Goal: Task Accomplishment & Management: Manage account settings

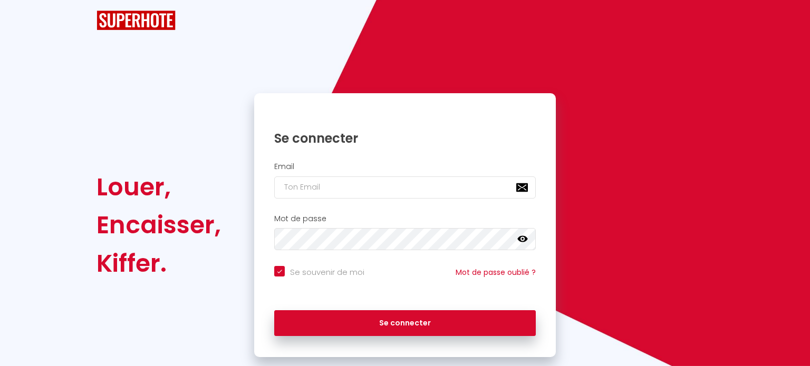
checkbox input "true"
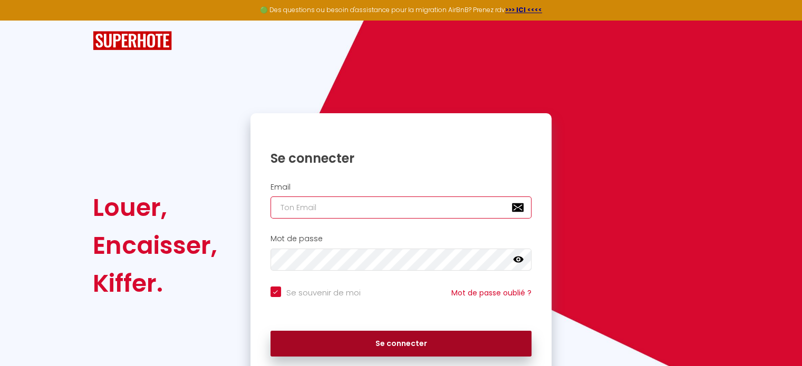
type input "[EMAIL_ADDRESS][DOMAIN_NAME]"
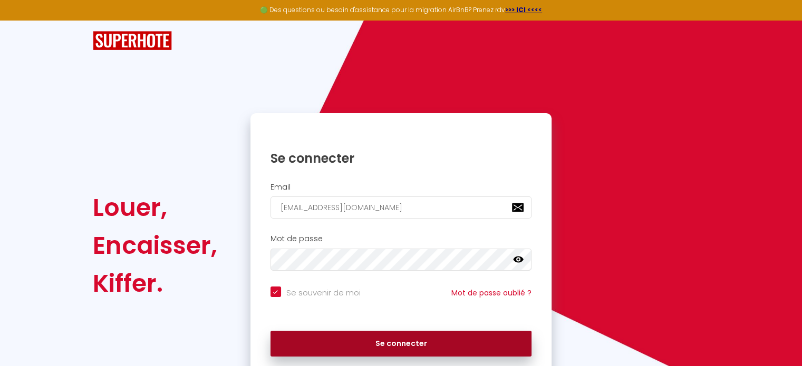
click at [373, 343] on button "Se connecter" at bounding box center [400, 344] width 261 height 26
checkbox input "true"
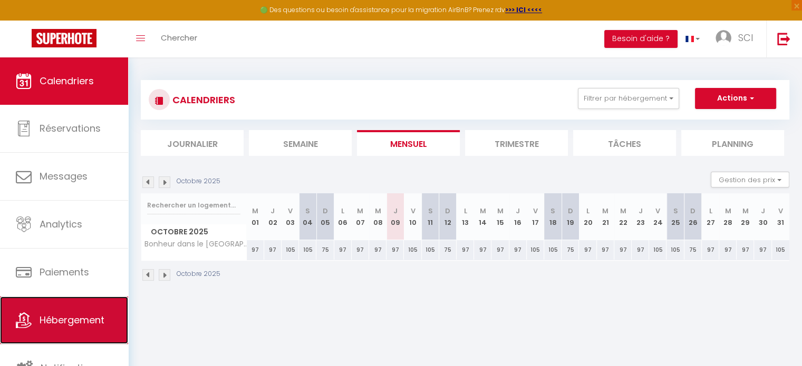
click at [68, 309] on link "Hébergement" at bounding box center [64, 320] width 128 height 47
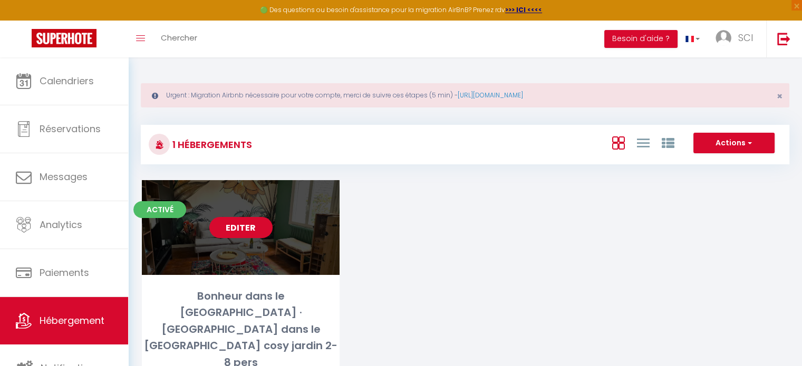
click at [237, 233] on link "Editer" at bounding box center [240, 227] width 63 height 21
select select "3"
select select "2"
select select "1"
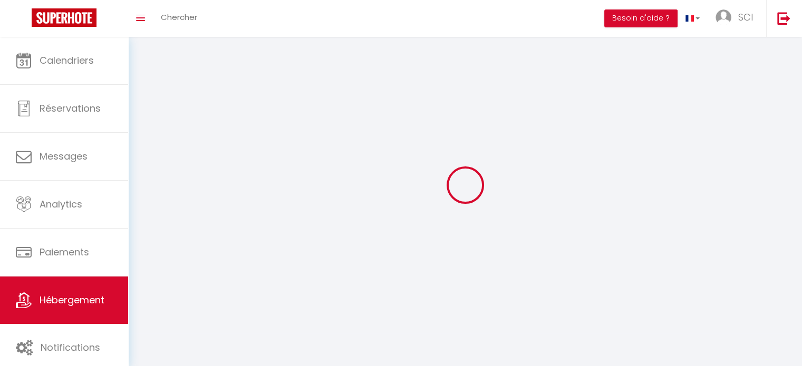
select select
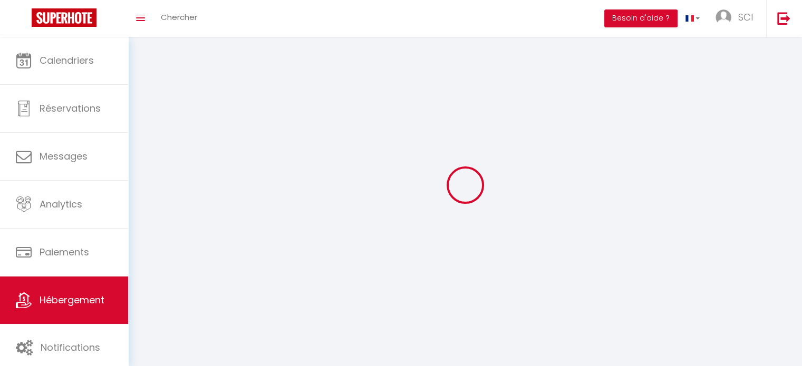
checkbox input "false"
select select
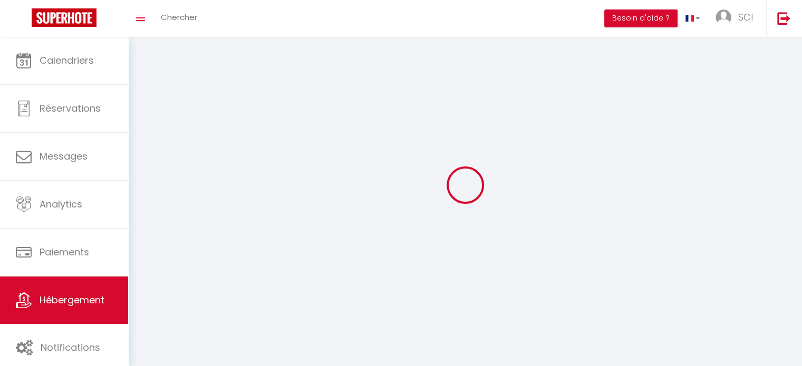
select select
select select "1"
select select
select select "28"
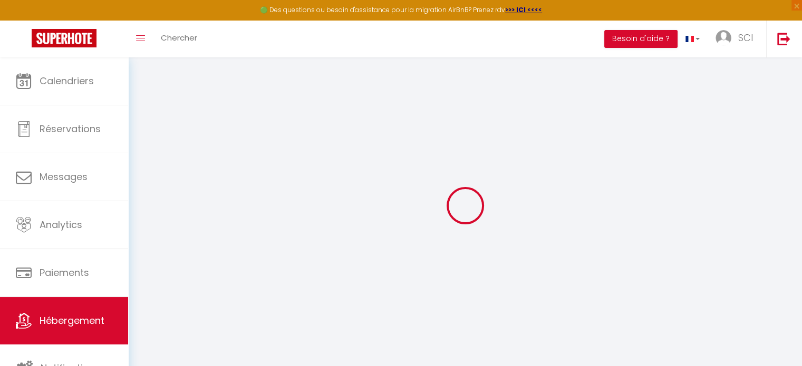
select select
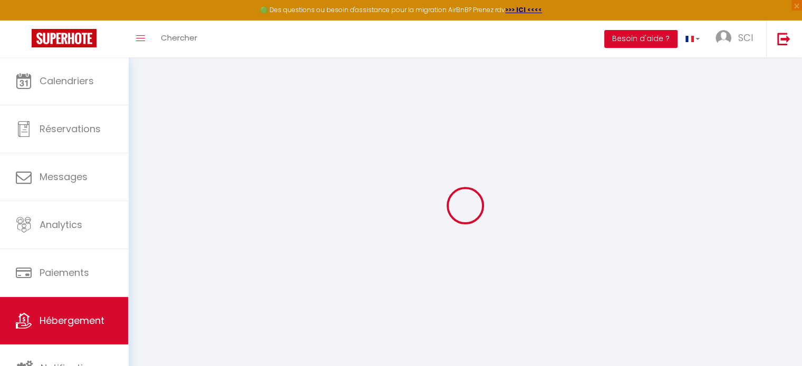
select select
checkbox input "false"
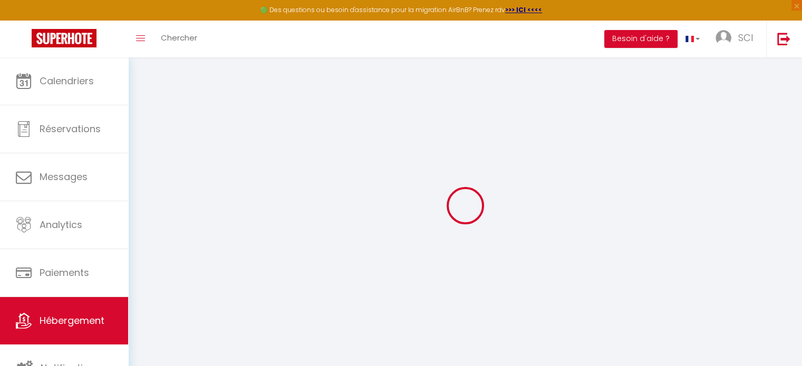
select select
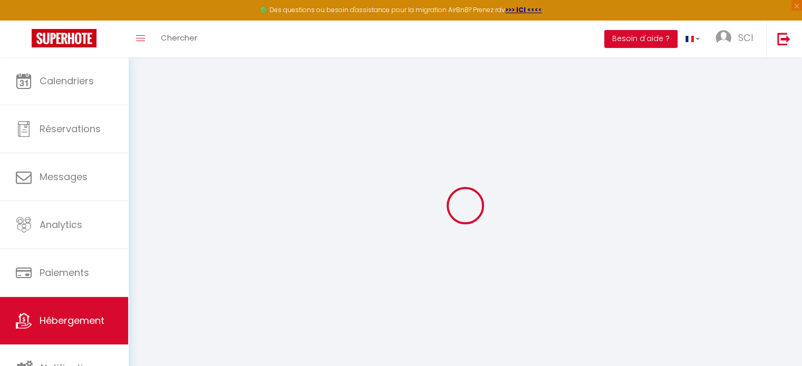
select select
checkbox input "false"
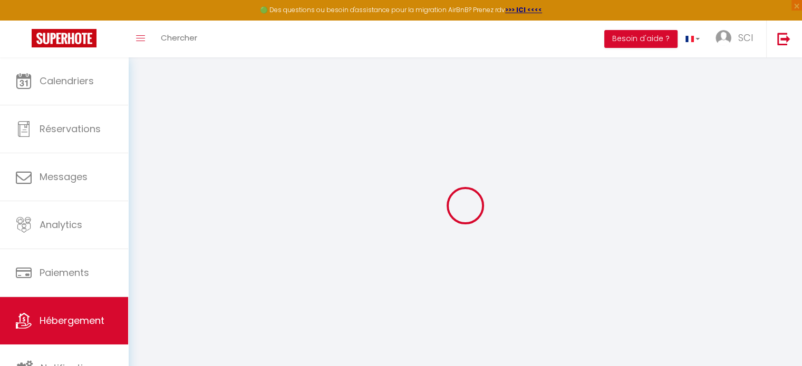
checkbox input "false"
select select
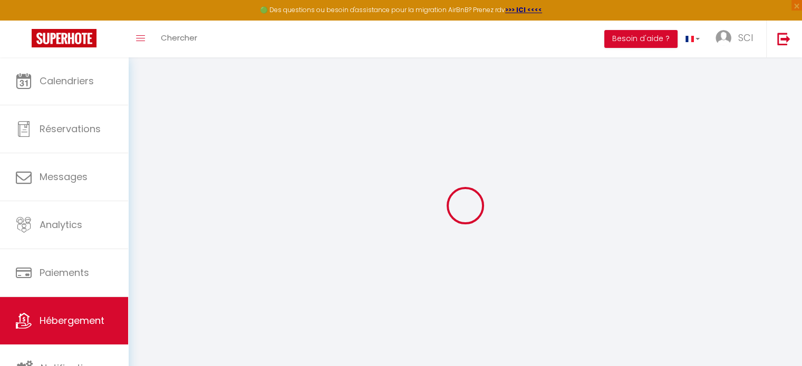
select select
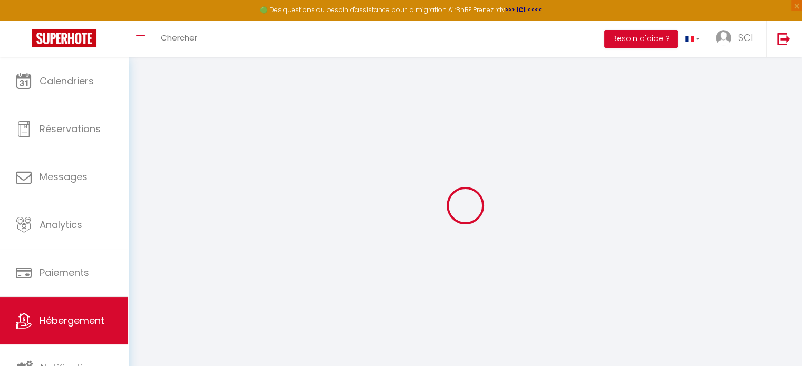
checkbox input "false"
select select
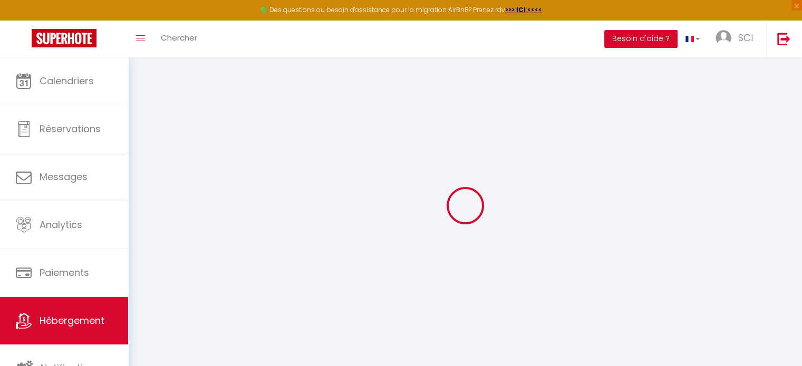
select select
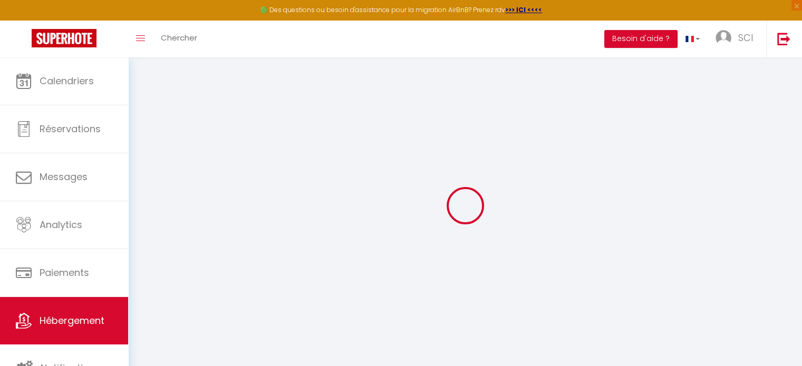
select select
checkbox input "false"
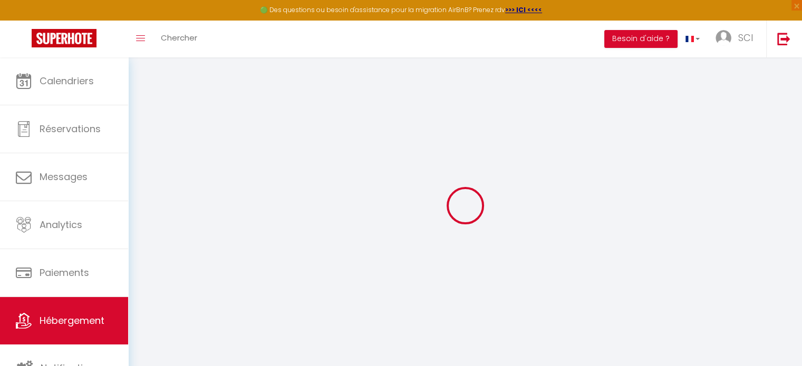
checkbox input "false"
select select
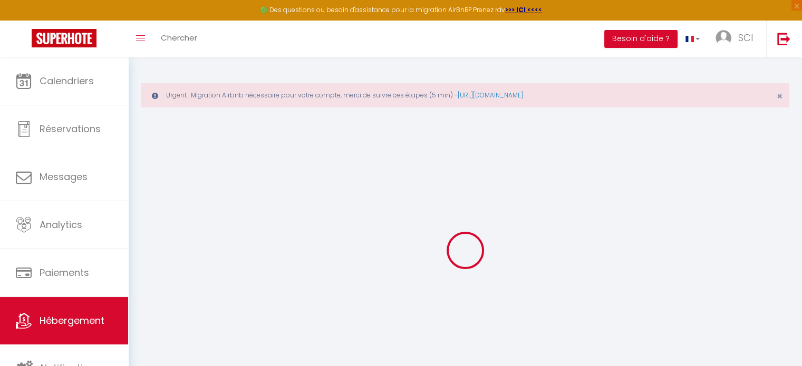
select select
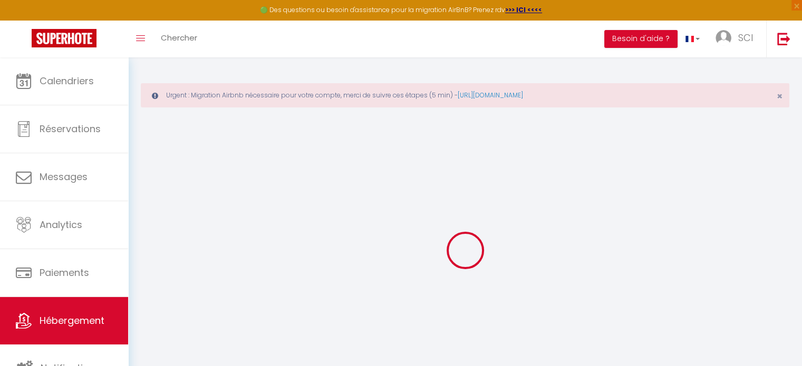
select select
checkbox input "false"
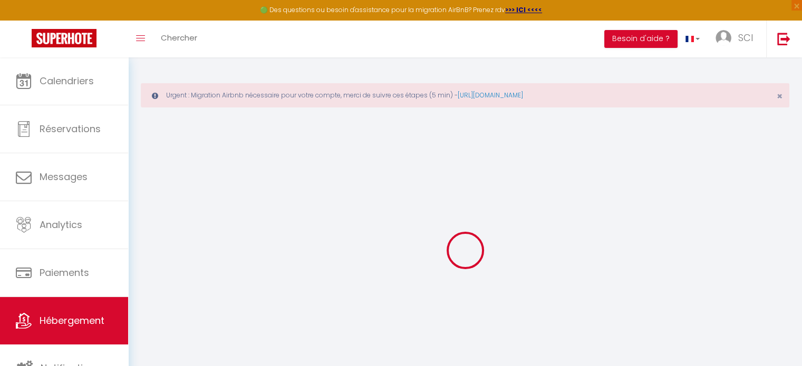
select select
type input "Bonheur dans le [GEOGRAPHIC_DATA] · [GEOGRAPHIC_DATA] dans le [GEOGRAPHIC_DATA]…"
type input "[PERSON_NAME] et Solène"
select select "houses"
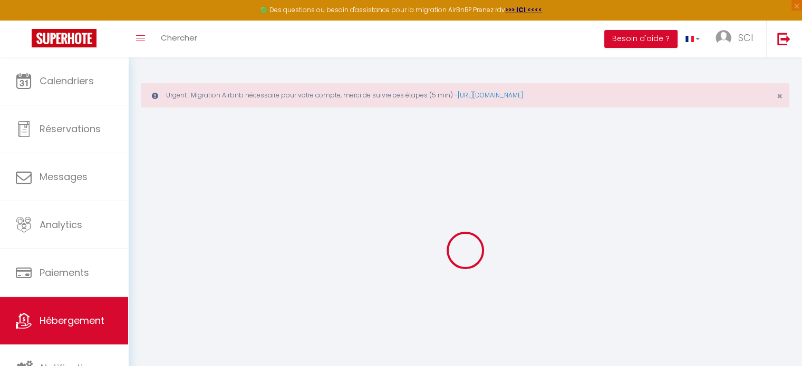
select select "8"
select select "5"
select select "4"
select select "2"
type input "97"
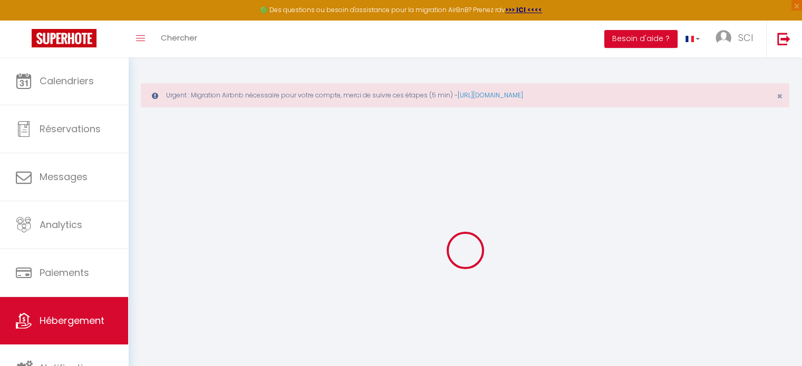
type input "15"
type input "115"
type input "1000"
select select
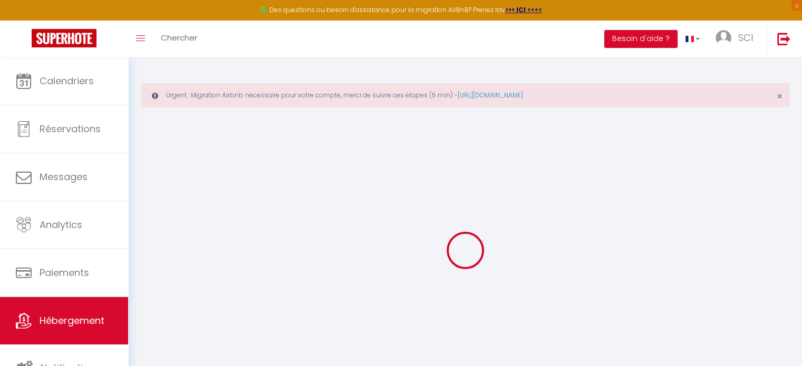
select select
type input "4 La Gare"
type input "29920"
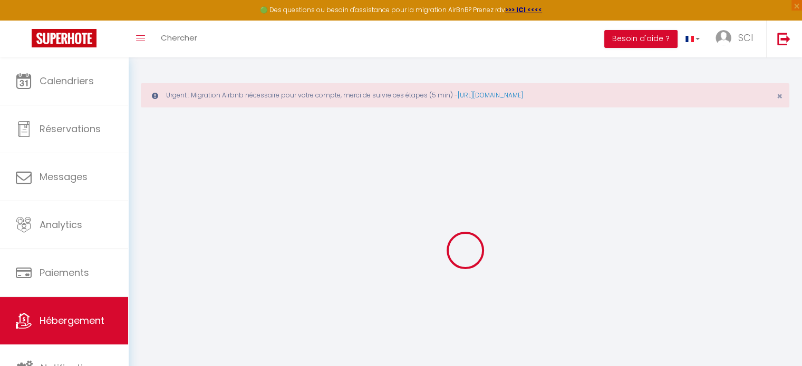
type input "Névez"
type input "[EMAIL_ADDRESS][DOMAIN_NAME]"
select select "11044"
checkbox input "false"
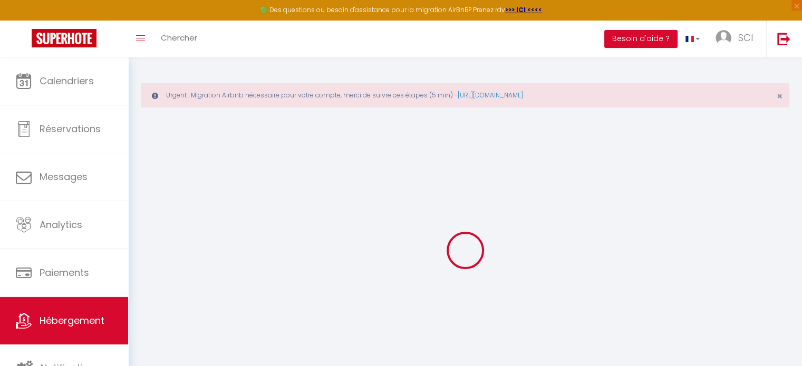
checkbox input "false"
type input "0"
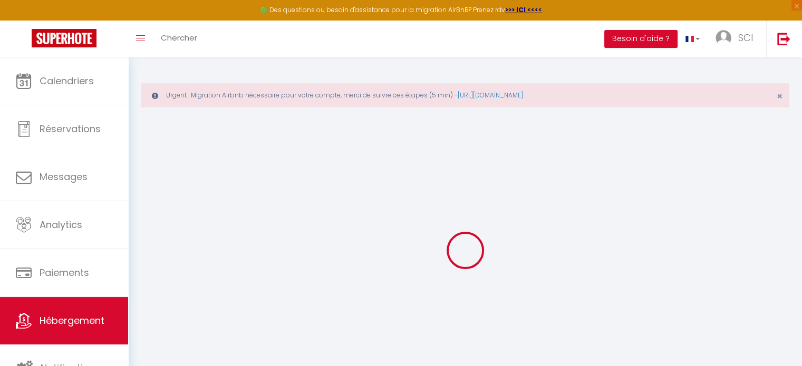
type input "0"
select select
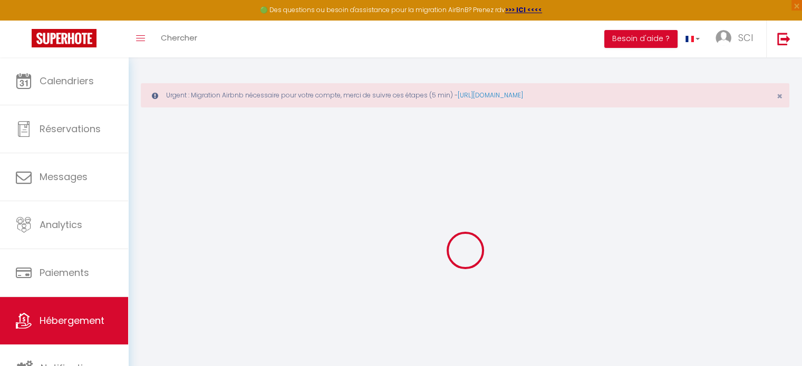
select select
checkbox input "false"
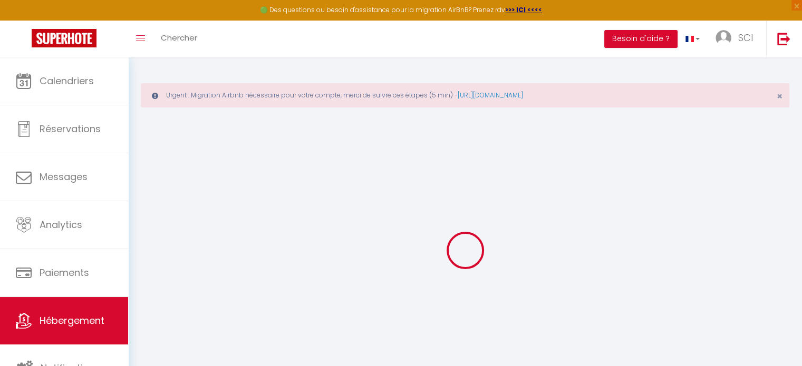
select select
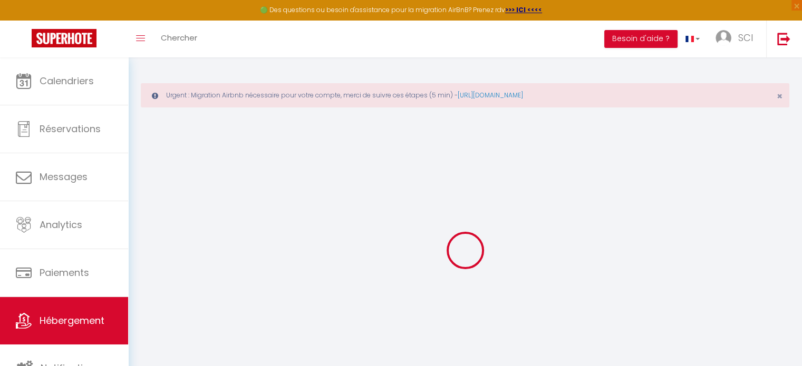
checkbox input "false"
select select
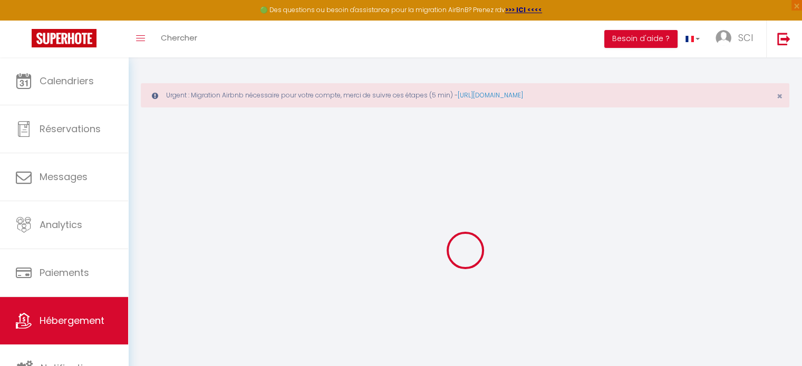
select select
checkbox input "false"
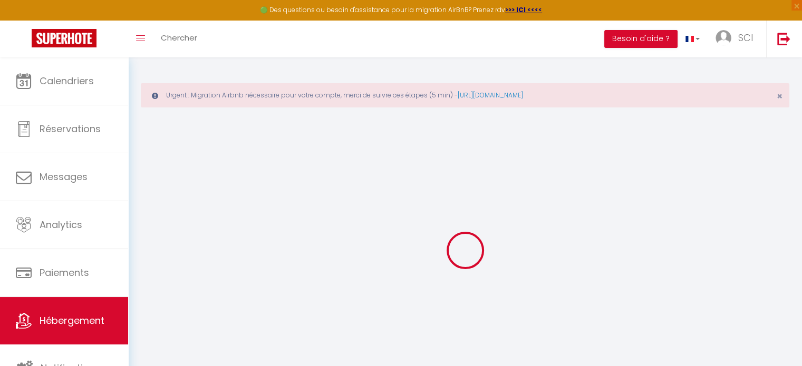
checkbox input "false"
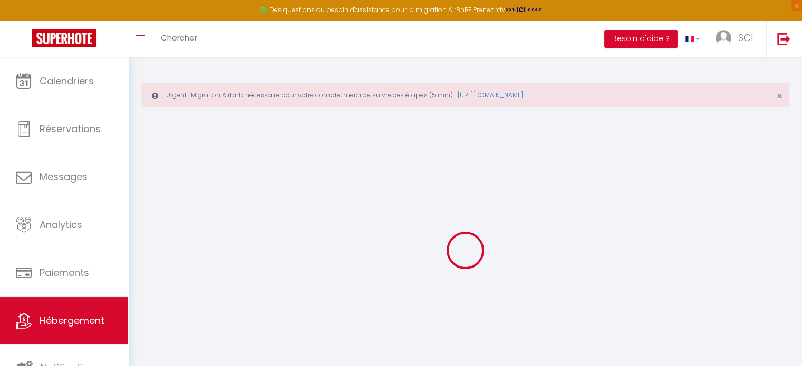
checkbox input "false"
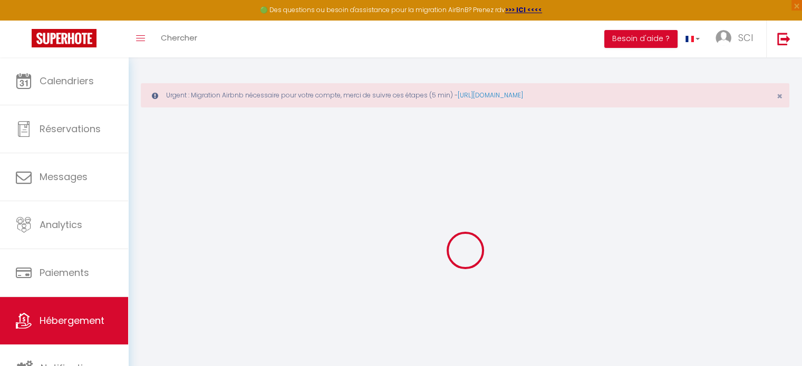
checkbox input "false"
select select "17:00"
select select "19:00"
select select "10:00"
select select "30"
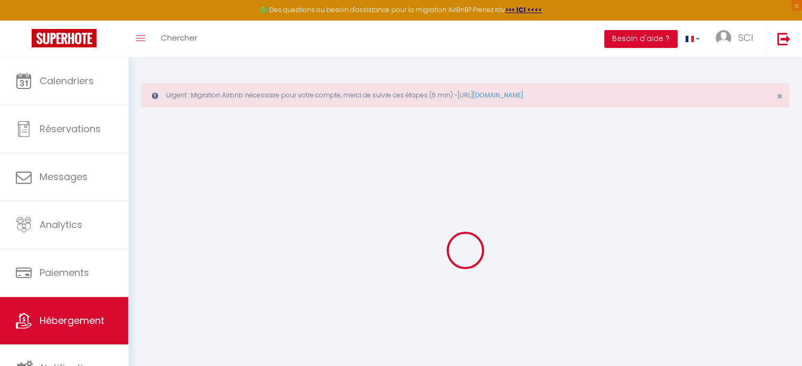
select select "120"
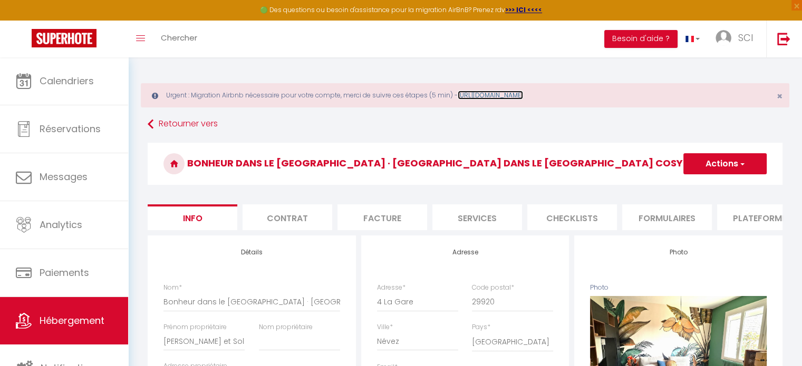
click at [503, 96] on link "[URL][DOMAIN_NAME]" at bounding box center [490, 95] width 65 height 9
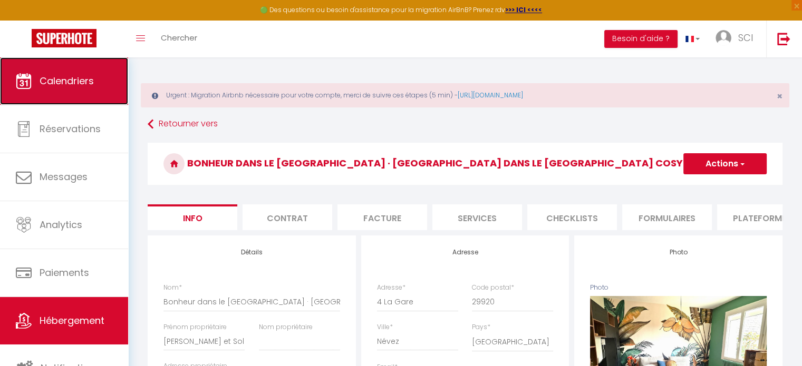
click at [64, 86] on span "Calendriers" at bounding box center [67, 80] width 54 height 13
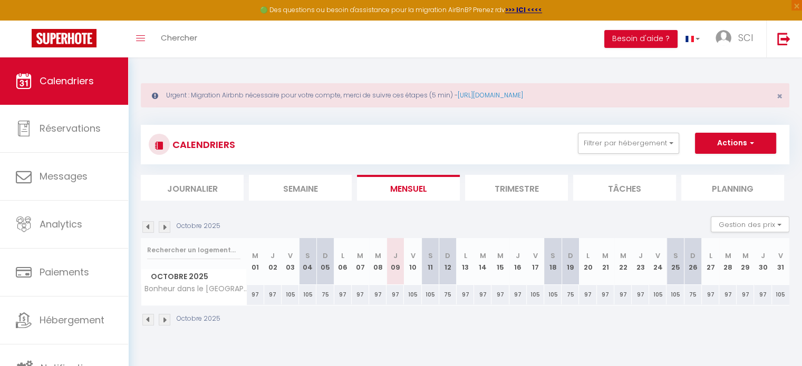
click at [164, 227] on img at bounding box center [165, 227] width 12 height 12
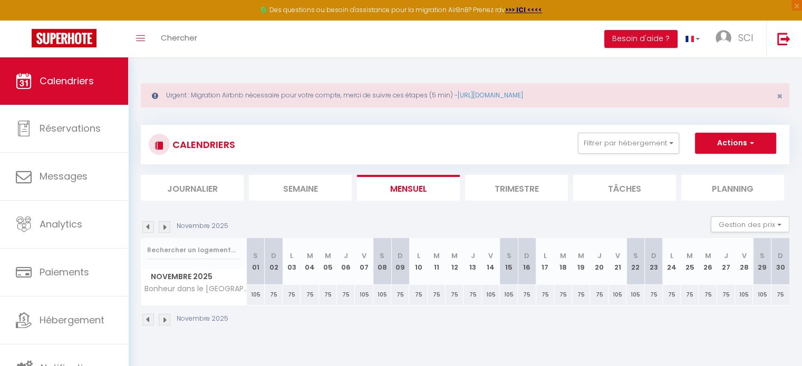
click at [164, 227] on img at bounding box center [165, 227] width 12 height 12
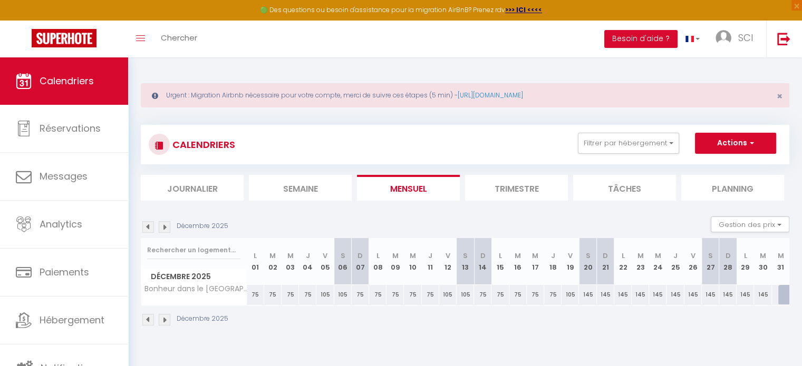
click at [168, 225] on img at bounding box center [165, 227] width 12 height 12
